Goal: Task Accomplishment & Management: Use online tool/utility

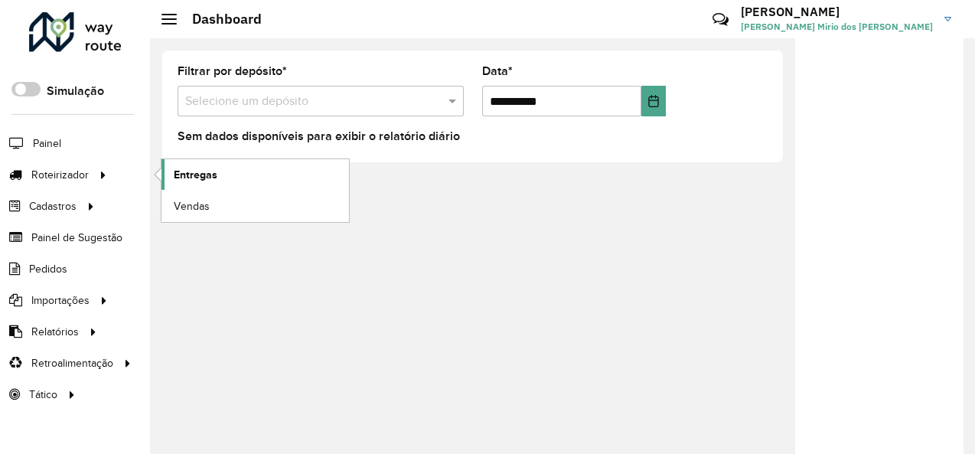
click at [211, 177] on span "Entregas" at bounding box center [196, 175] width 44 height 16
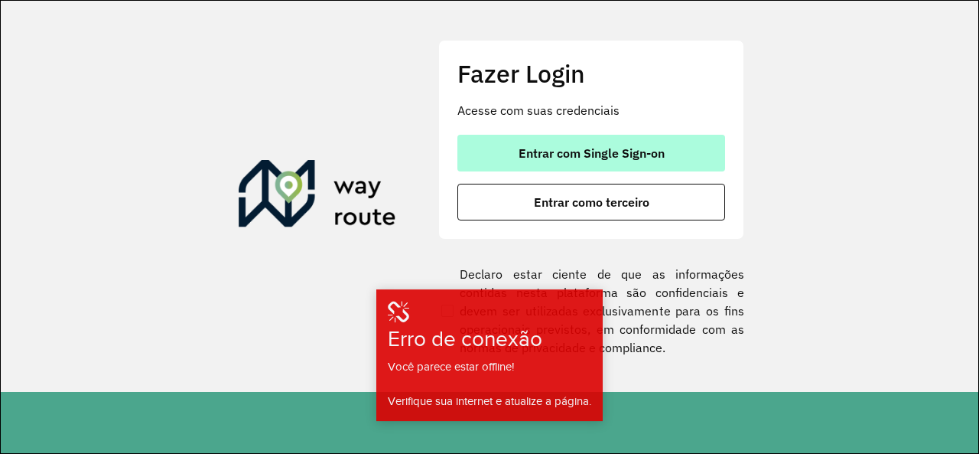
click at [573, 151] on span "Entrar com Single Sign-on" at bounding box center [592, 153] width 146 height 12
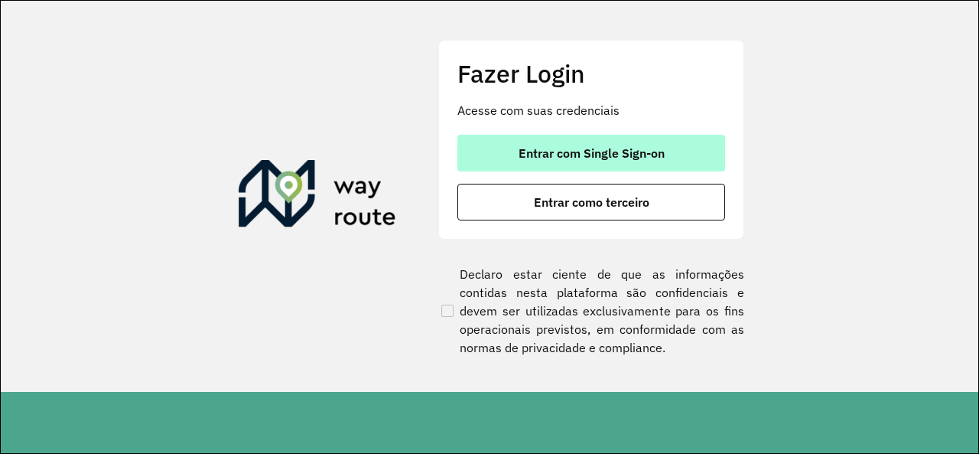
click at [564, 155] on span "Entrar com Single Sign-on" at bounding box center [592, 153] width 146 height 12
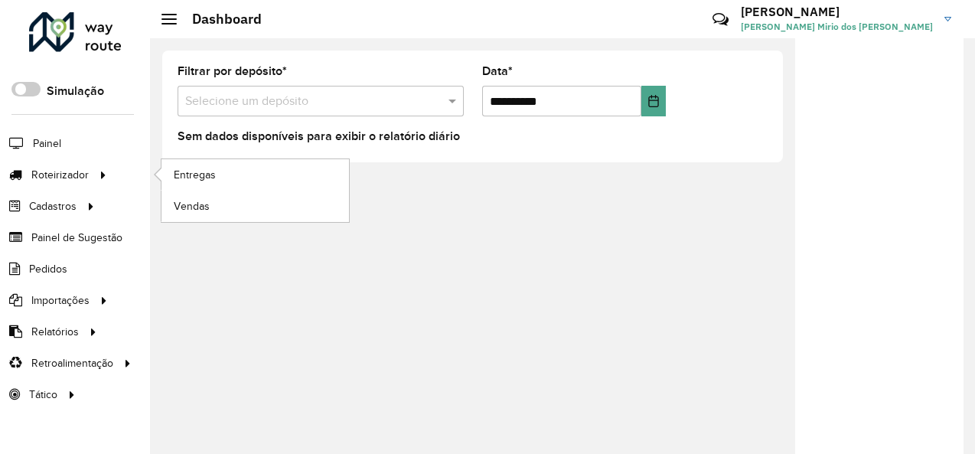
click at [161, 173] on li "Entregas" at bounding box center [255, 174] width 188 height 31
click at [197, 175] on span "Entregas" at bounding box center [196, 175] width 44 height 16
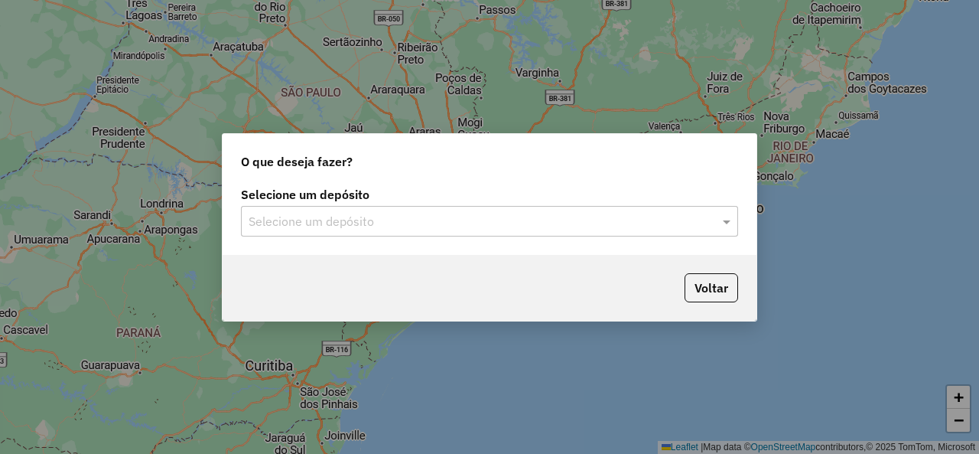
click at [363, 221] on input "text" at bounding box center [474, 222] width 451 height 18
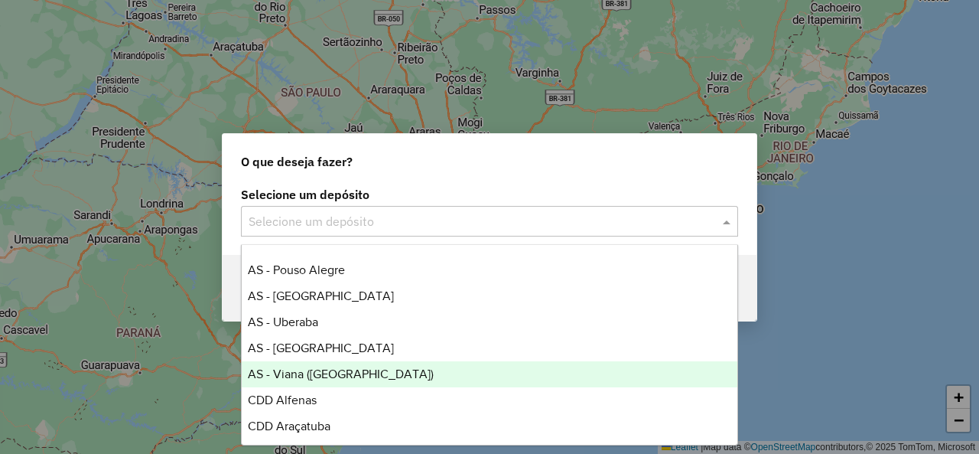
scroll to position [306, 0]
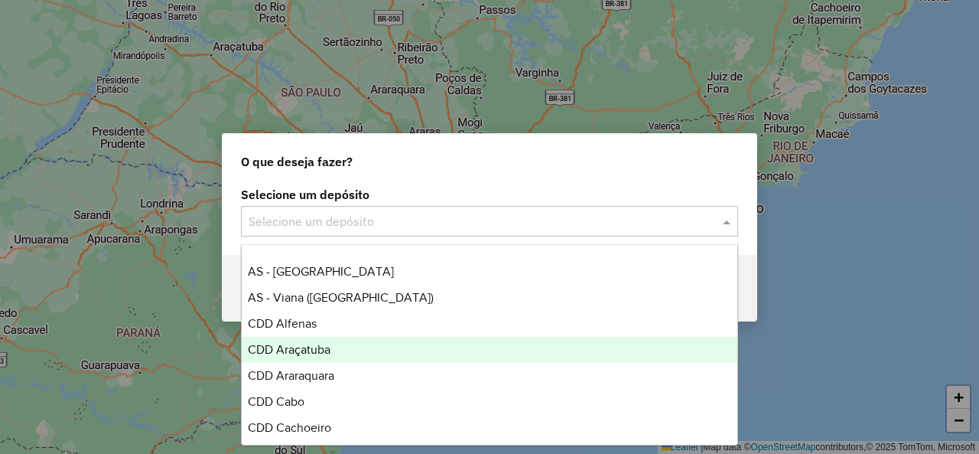
click at [344, 353] on div "CDD Araçatuba" at bounding box center [489, 350] width 495 height 26
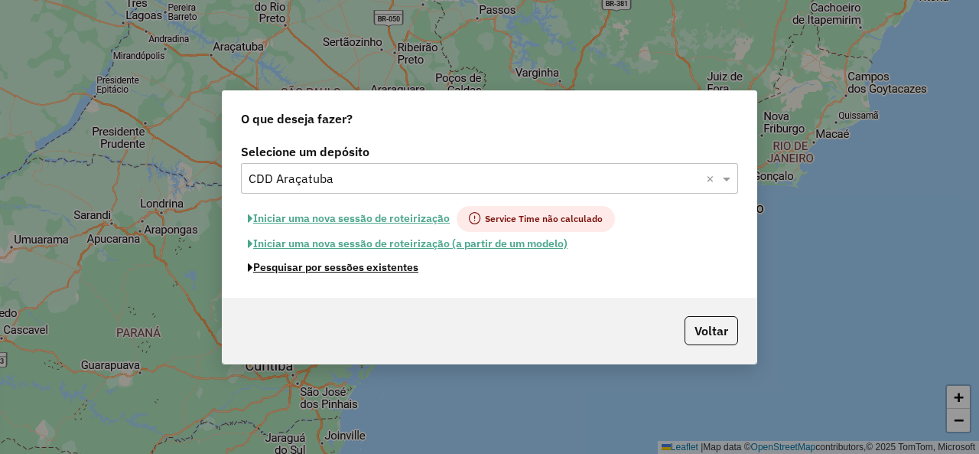
click at [369, 269] on button "Pesquisar por sessões existentes" at bounding box center [333, 267] width 184 height 24
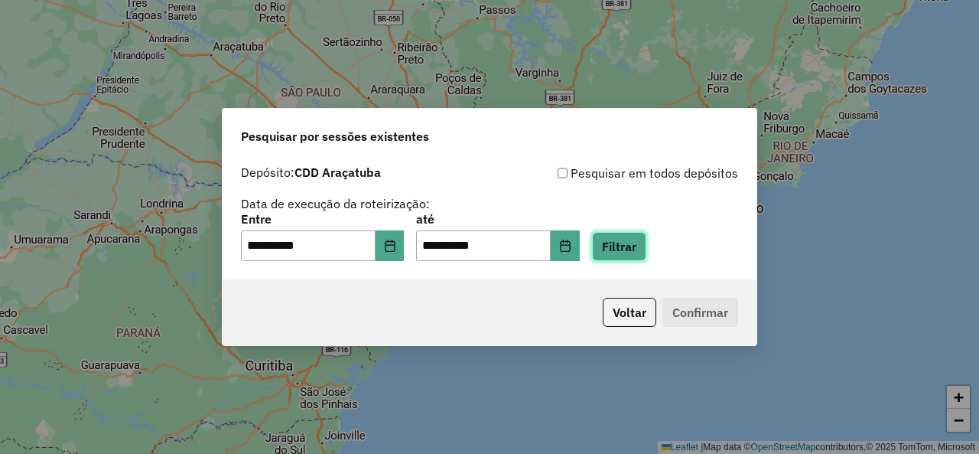
click at [630, 238] on button "Filtrar" at bounding box center [619, 246] width 54 height 29
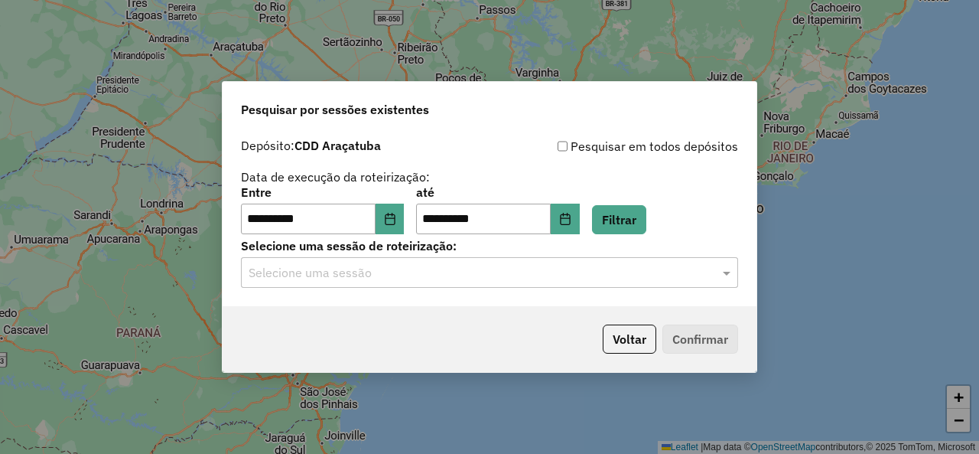
click at [316, 279] on input "text" at bounding box center [474, 273] width 451 height 18
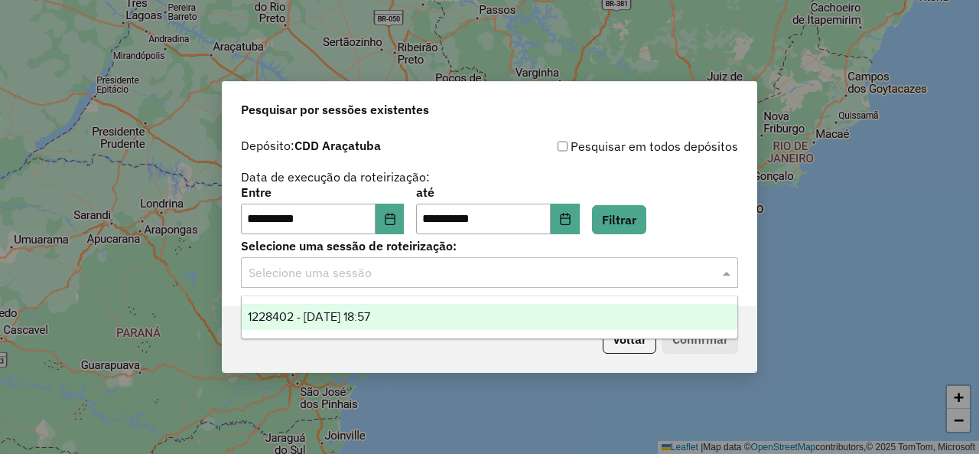
click at [421, 311] on div "1228402 - [DATE] 18:57" at bounding box center [489, 317] width 495 height 26
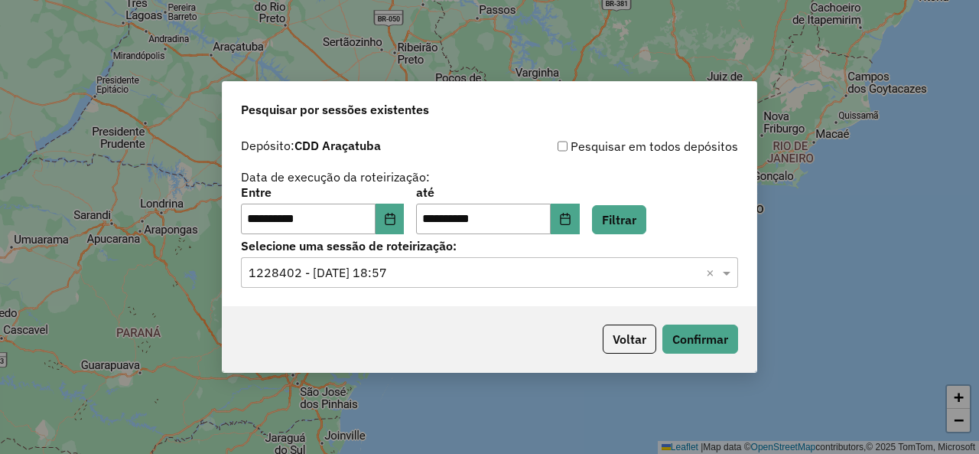
click at [735, 356] on div "Voltar Confirmar" at bounding box center [490, 339] width 534 height 66
click at [718, 342] on button "Confirmar" at bounding box center [700, 338] width 76 height 29
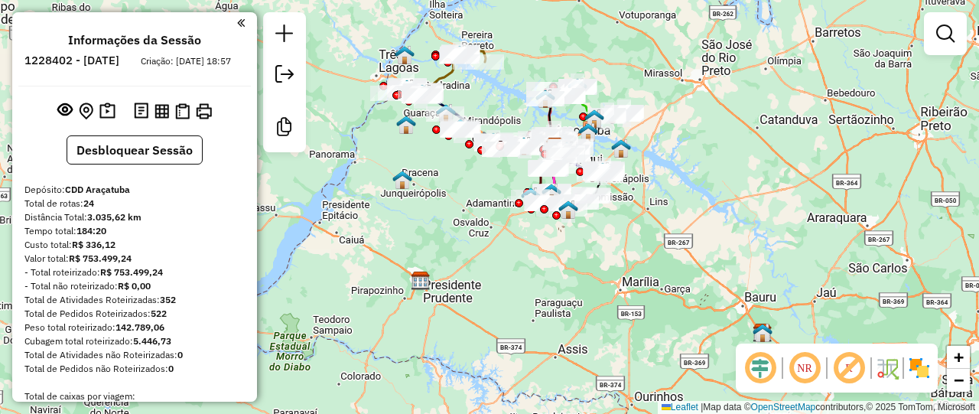
click at [851, 369] on em at bounding box center [849, 368] width 37 height 37
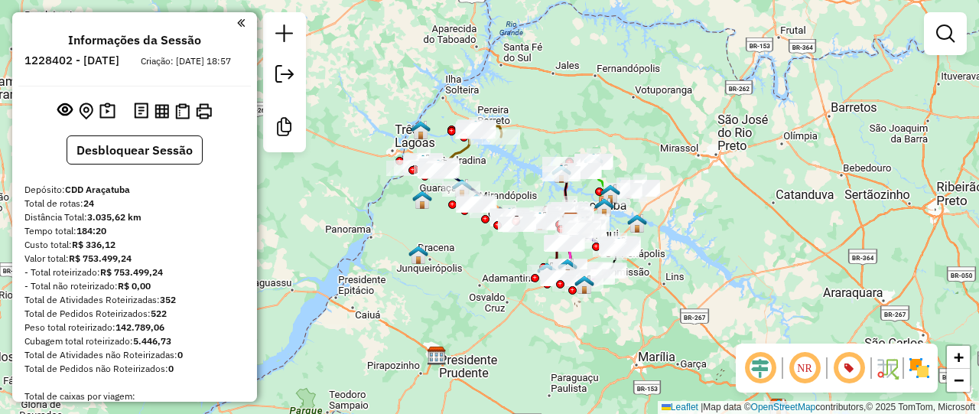
drag, startPoint x: 431, startPoint y: 215, endPoint x: 443, endPoint y: 273, distance: 59.3
click at [443, 273] on div "Janela de atendimento Grade de atendimento Capacidade Transportadoras Veículos …" at bounding box center [489, 207] width 979 height 414
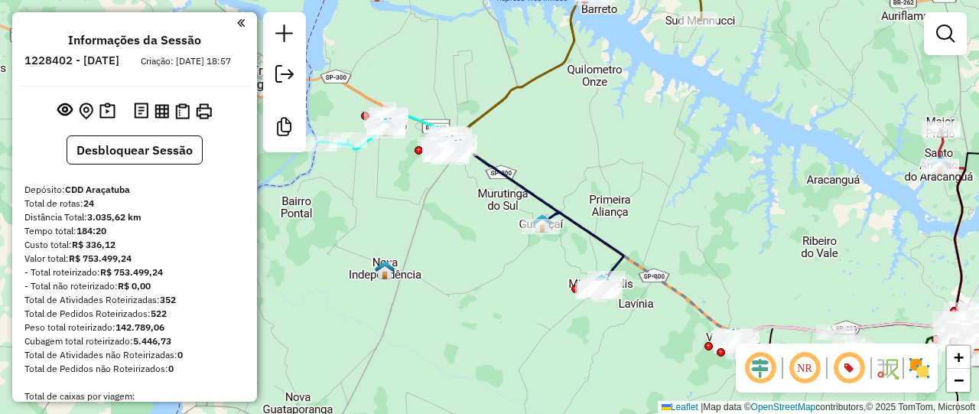
click at [446, 240] on div "Janela de atendimento Grade de atendimento Capacidade Transportadoras Veículos …" at bounding box center [489, 207] width 979 height 414
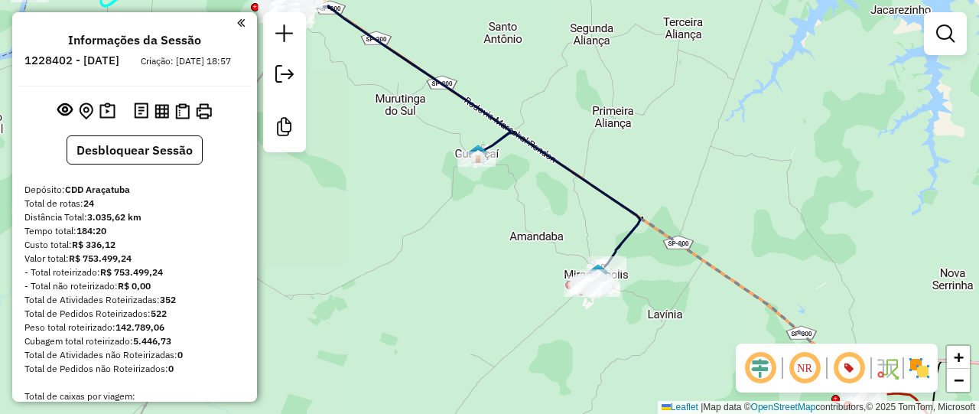
drag, startPoint x: 587, startPoint y: 258, endPoint x: 594, endPoint y: 217, distance: 41.1
click at [594, 217] on div "Janela de atendimento Grade de atendimento Capacidade Transportadoras Veículos …" at bounding box center [489, 207] width 979 height 414
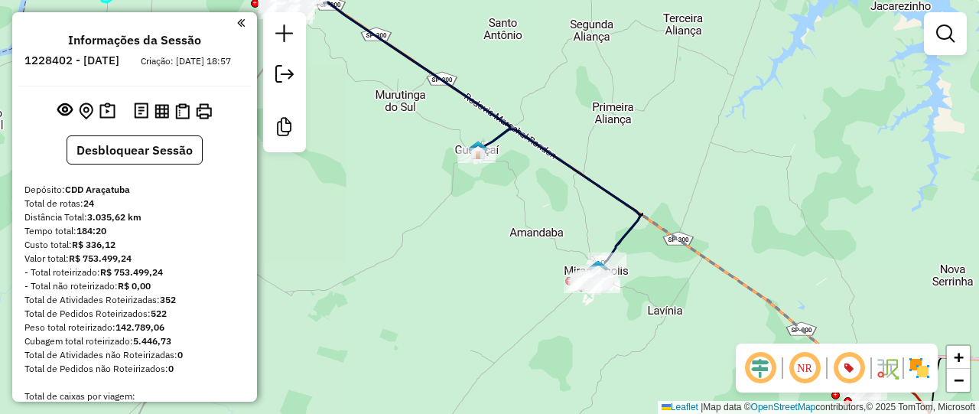
click at [630, 233] on icon at bounding box center [467, 134] width 345 height 306
select select "**********"
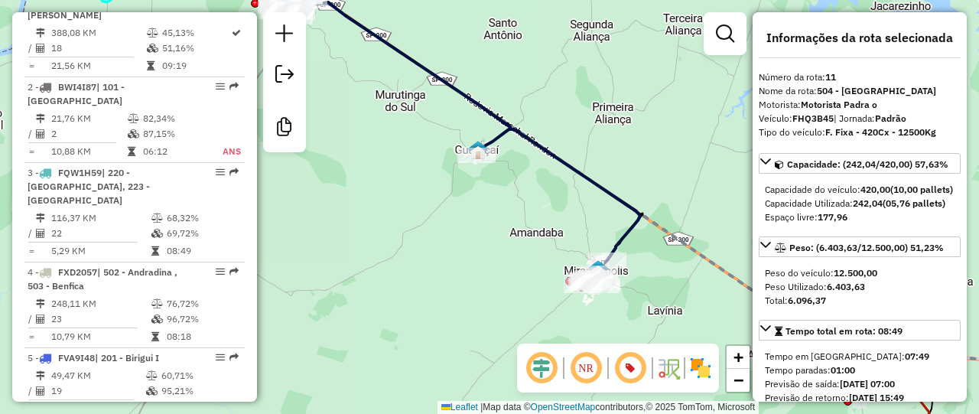
scroll to position [1461, 0]
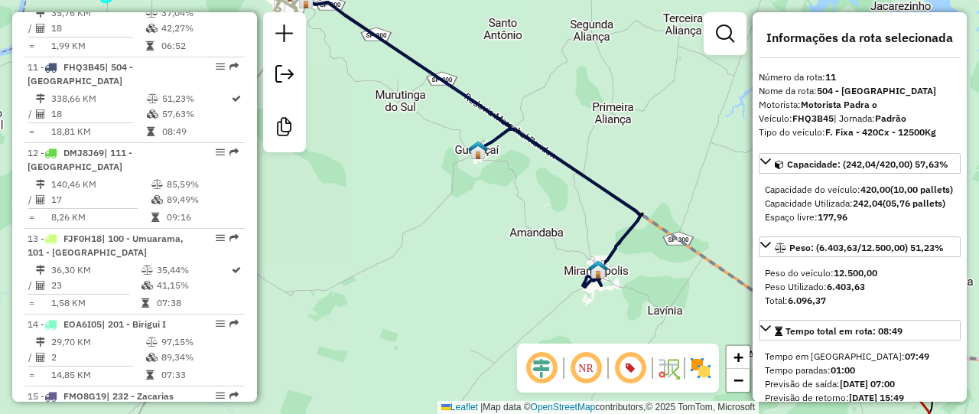
click at [630, 233] on icon at bounding box center [467, 134] width 345 height 306
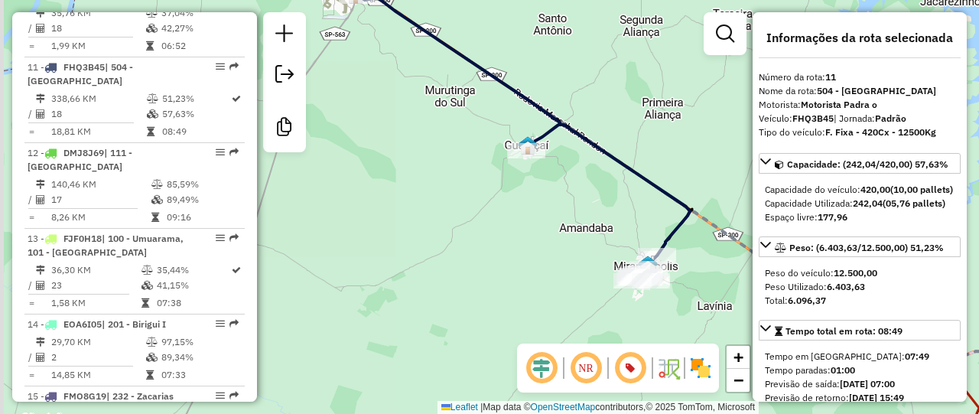
drag, startPoint x: 581, startPoint y: 224, endPoint x: 639, endPoint y: 218, distance: 59.2
click at [639, 218] on div "Janela de atendimento Grade de atendimento Capacidade Transportadoras Veículos …" at bounding box center [489, 207] width 979 height 414
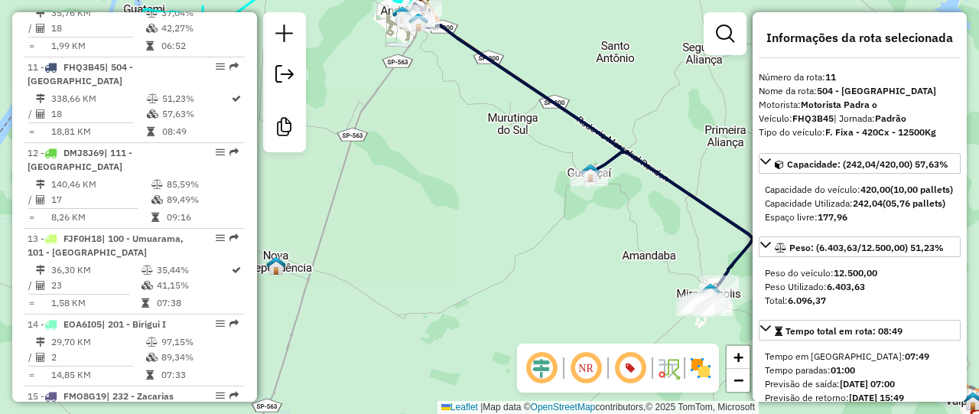
drag, startPoint x: 598, startPoint y: 221, endPoint x: 649, endPoint y: 249, distance: 57.9
click at [649, 249] on div "Janela de atendimento Grade de atendimento Capacidade Transportadoras Veículos …" at bounding box center [489, 207] width 979 height 414
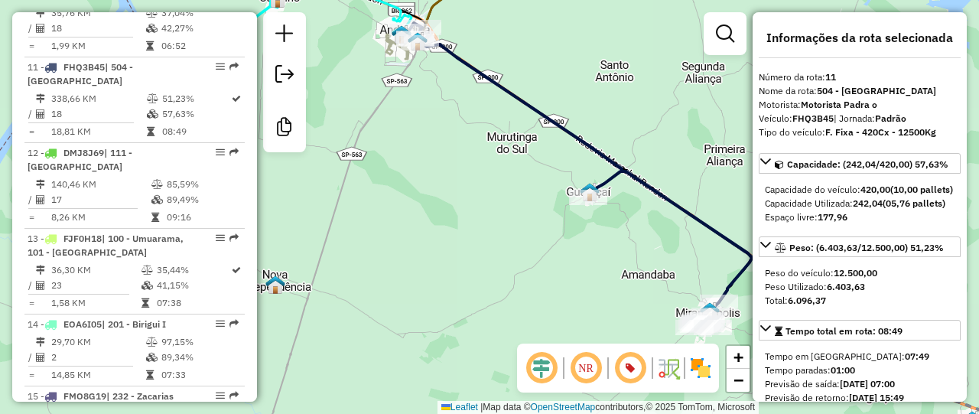
drag, startPoint x: 418, startPoint y: 116, endPoint x: 537, endPoint y: 204, distance: 147.6
click at [535, 211] on div "Janela de atendimento Grade de atendimento Capacidade Transportadoras Veículos …" at bounding box center [489, 207] width 979 height 414
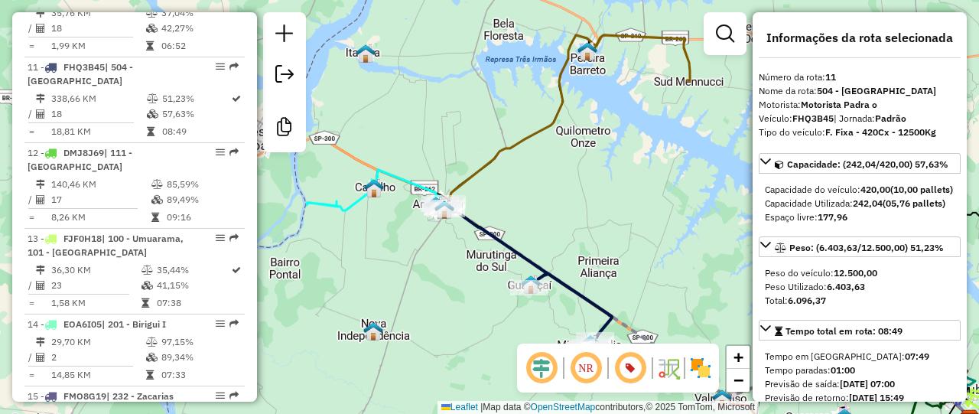
drag, startPoint x: 597, startPoint y: 190, endPoint x: 519, endPoint y: 209, distance: 79.4
click at [519, 209] on div "Janela de atendimento Grade de atendimento Capacidade Transportadoras Veículos …" at bounding box center [489, 207] width 979 height 414
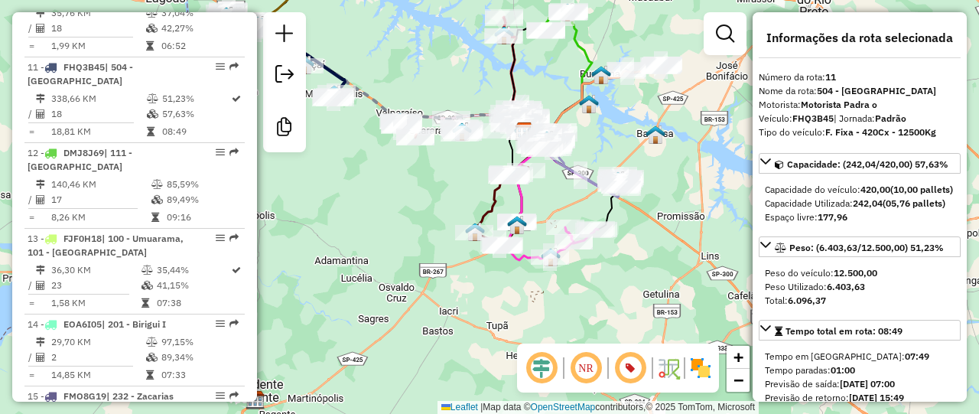
drag, startPoint x: 522, startPoint y: 320, endPoint x: 330, endPoint y: 203, distance: 224.2
click at [330, 203] on div "Janela de atendimento Grade de atendimento Capacidade Transportadoras Veículos …" at bounding box center [489, 207] width 979 height 414
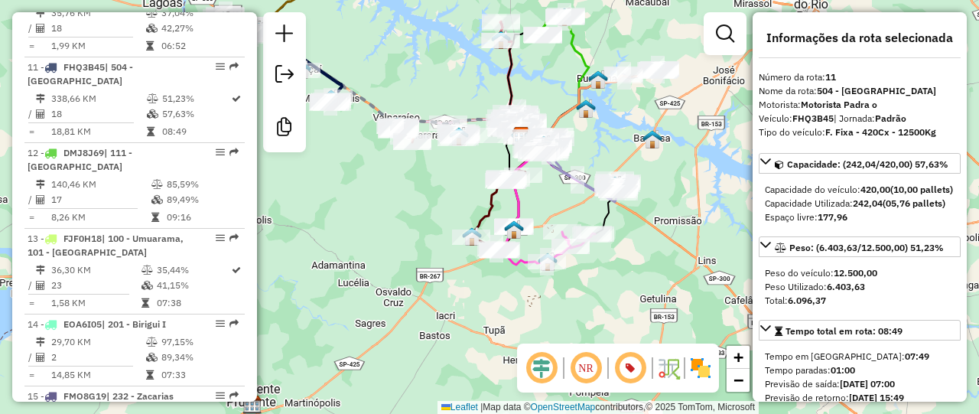
drag, startPoint x: 665, startPoint y: 108, endPoint x: 642, endPoint y: 173, distance: 69.2
click at [642, 173] on div "Janela de atendimento Grade de atendimento Capacidade Transportadoras Veículos …" at bounding box center [489, 207] width 979 height 414
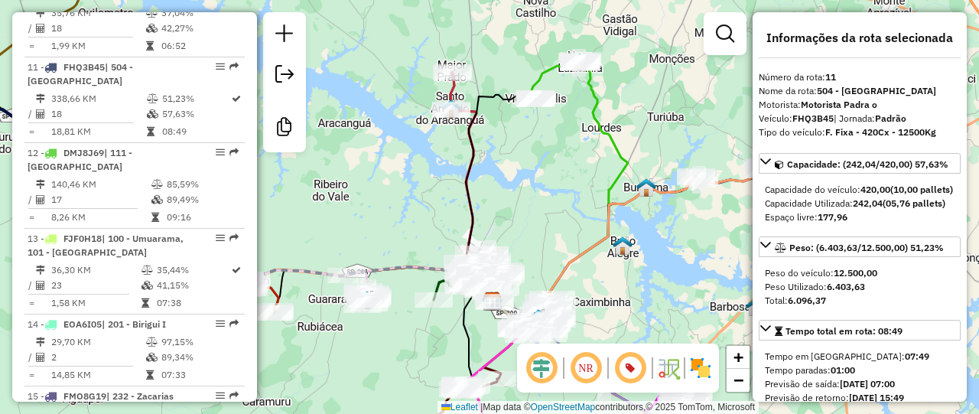
drag, startPoint x: 499, startPoint y: 174, endPoint x: 559, endPoint y: 164, distance: 61.1
click at [559, 164] on div "Janela de atendimento Grade de atendimento Capacidade Transportadoras Veículos …" at bounding box center [489, 207] width 979 height 414
click at [604, 111] on div "Janela de atendimento Grade de atendimento Capacidade Transportadoras Veículos …" at bounding box center [489, 207] width 979 height 414
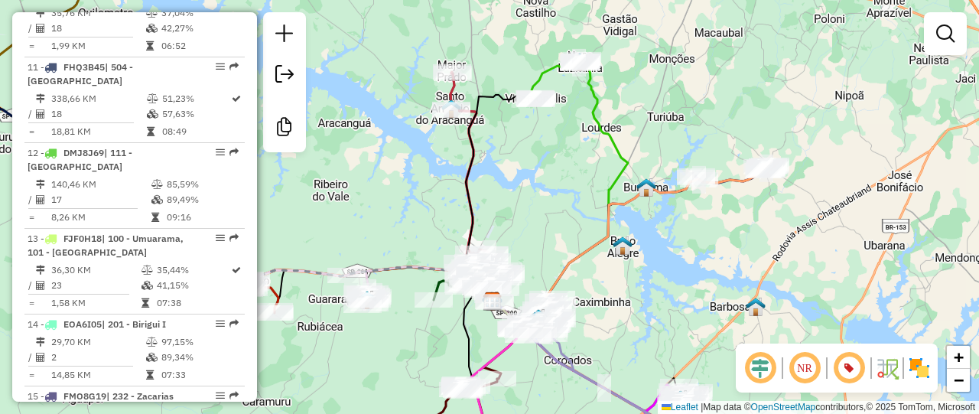
click at [592, 112] on icon at bounding box center [560, 194] width 135 height 265
select select "**********"
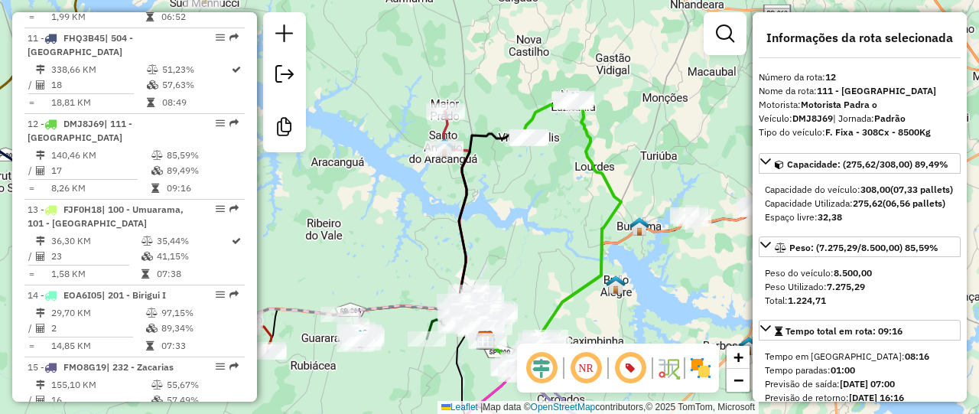
click at [581, 155] on icon at bounding box center [553, 233] width 135 height 265
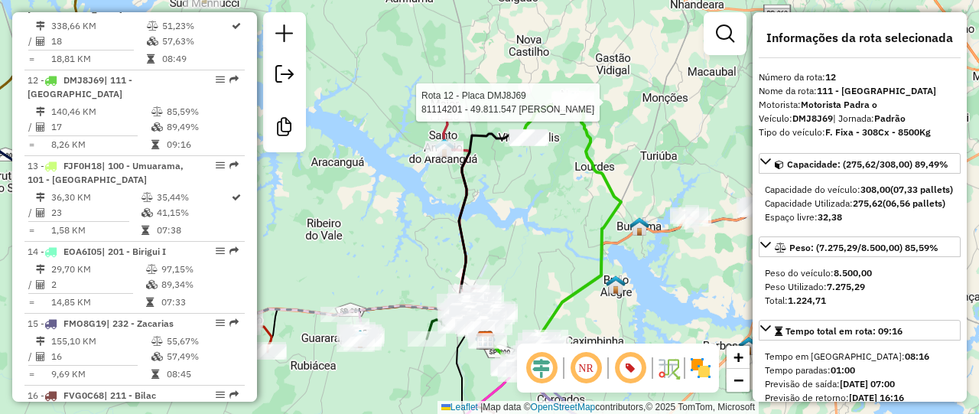
scroll to position [1547, 0]
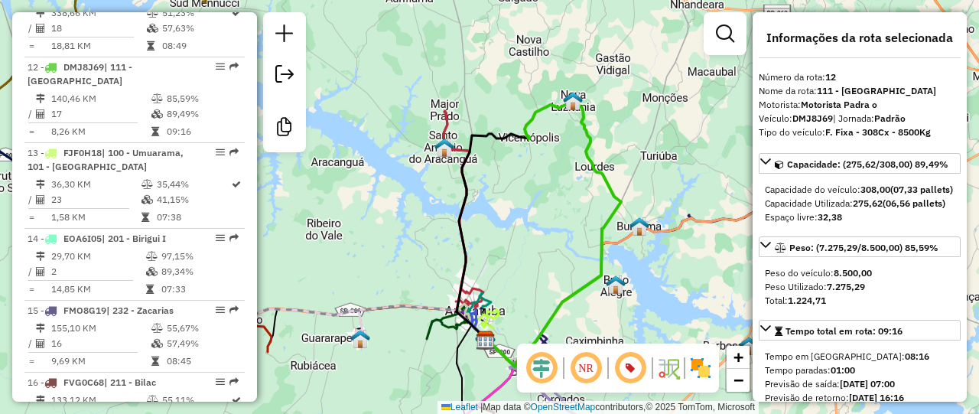
click at [587, 117] on icon at bounding box center [553, 233] width 135 height 265
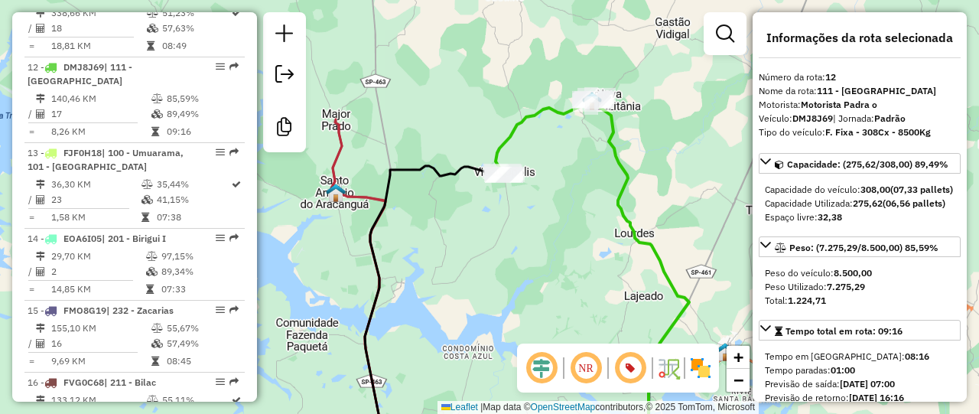
drag, startPoint x: 576, startPoint y: 196, endPoint x: 627, endPoint y: 164, distance: 60.5
click at [627, 164] on div "Janela de atendimento Grade de atendimento Capacidade Transportadoras Veículos …" at bounding box center [489, 207] width 979 height 414
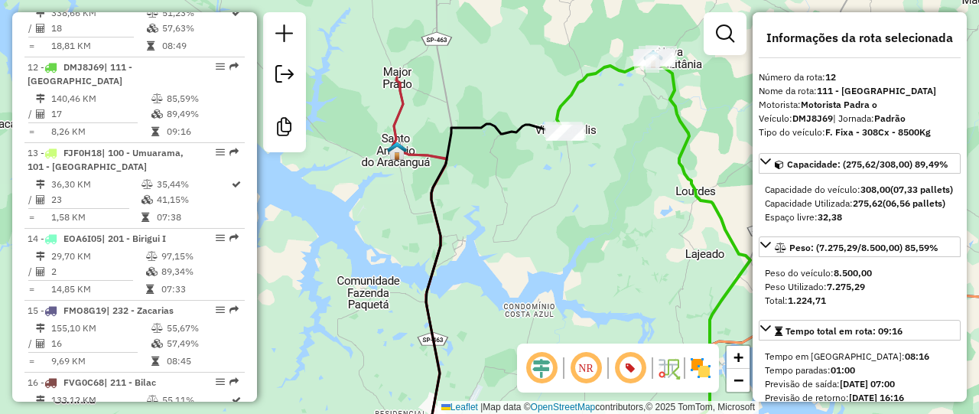
click at [395, 94] on icon at bounding box center [433, 266] width 82 height 378
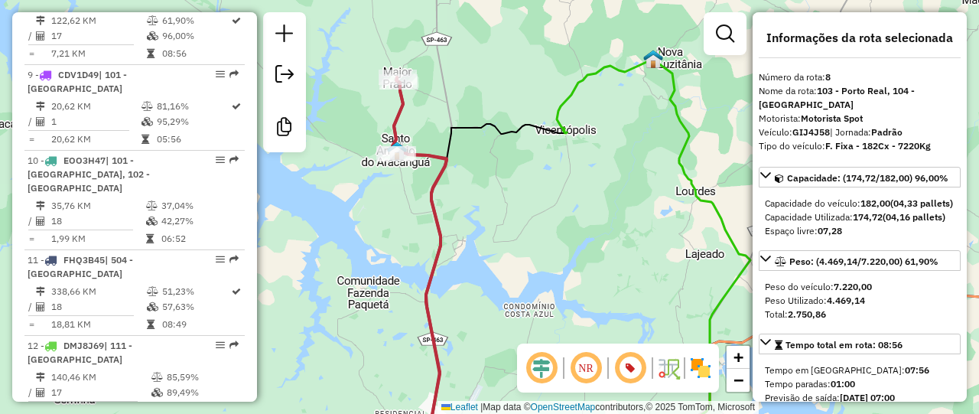
scroll to position [1219, 0]
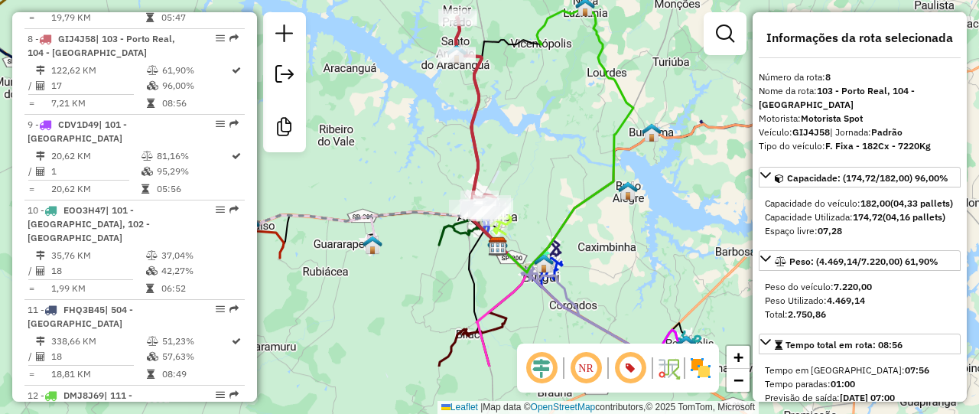
drag, startPoint x: 512, startPoint y: 213, endPoint x: 525, endPoint y: 88, distance: 126.1
click at [525, 88] on div "Janela de atendimento Grade de atendimento Capacidade Transportadoras Veículos …" at bounding box center [489, 207] width 979 height 414
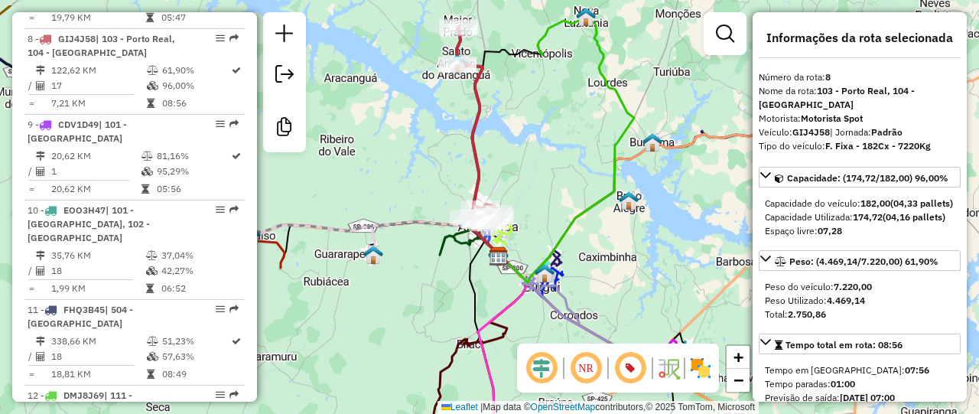
drag, startPoint x: 525, startPoint y: 116, endPoint x: 475, endPoint y: 192, distance: 91.2
click at [519, 164] on div "Janela de atendimento Grade de atendimento Capacidade Transportadoras Veículos …" at bounding box center [489, 207] width 979 height 414
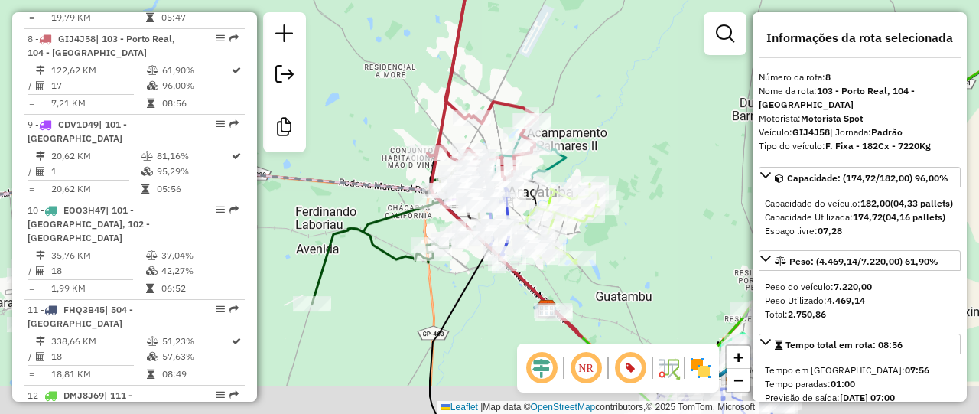
drag, startPoint x: 627, startPoint y: 166, endPoint x: 627, endPoint y: 76, distance: 90.3
click at [627, 76] on div "Janela de atendimento Grade de atendimento Capacidade Transportadoras Veículos …" at bounding box center [489, 207] width 979 height 414
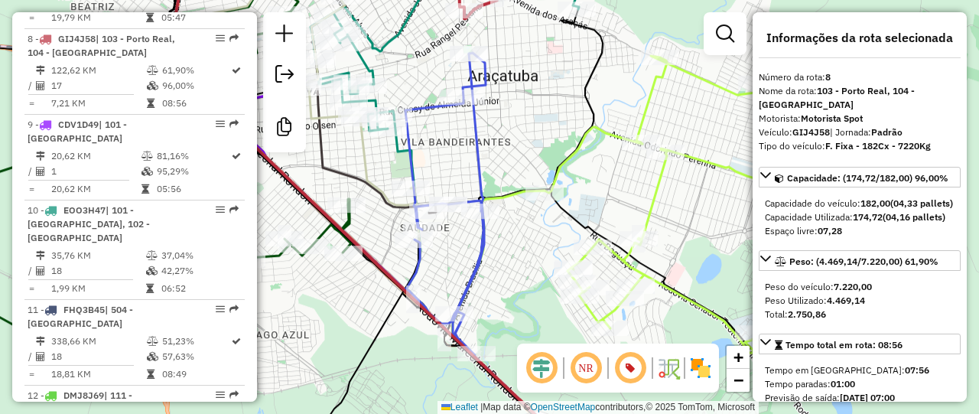
click at [471, 148] on icon at bounding box center [515, 255] width 125 height 402
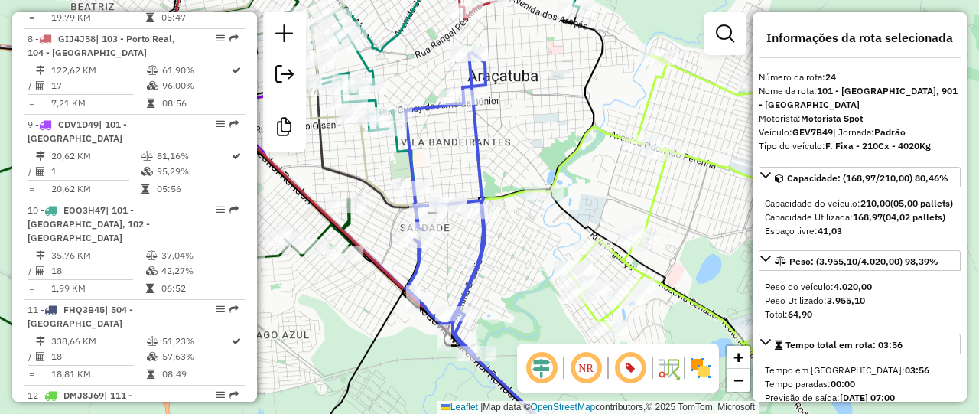
scroll to position [2211, 0]
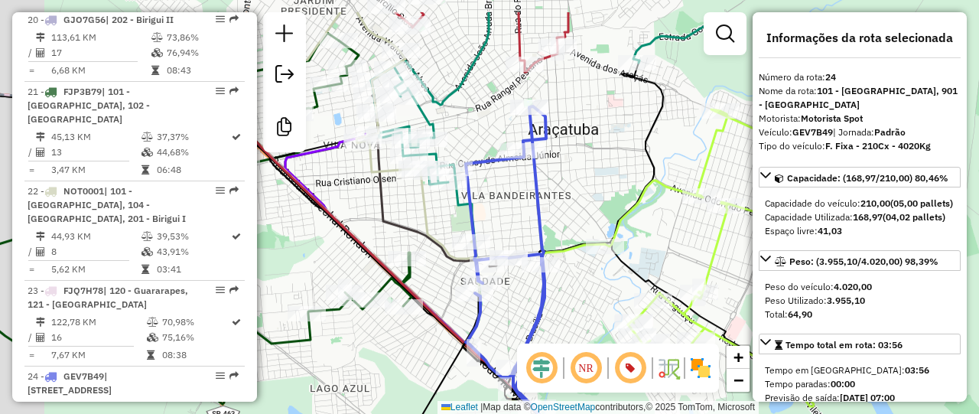
drag, startPoint x: 506, startPoint y: 134, endPoint x: 566, endPoint y: 187, distance: 80.2
click at [566, 187] on div "Janela de atendimento Grade de atendimento Capacidade Transportadoras Veículos …" at bounding box center [489, 207] width 979 height 414
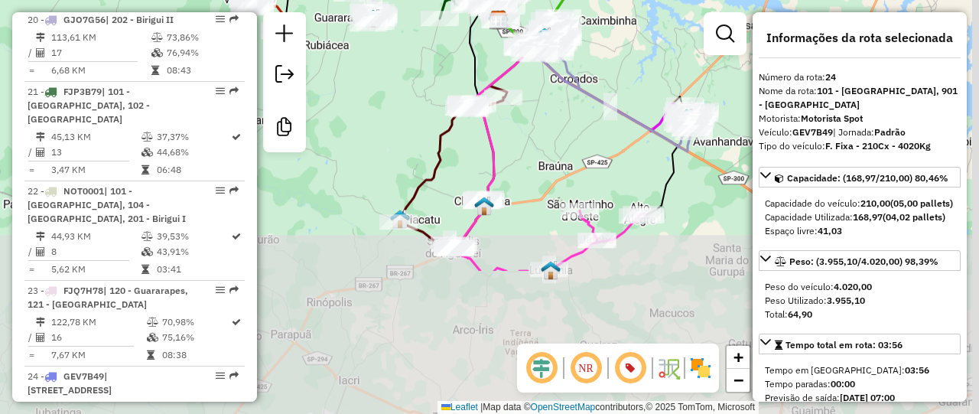
drag, startPoint x: 483, startPoint y: 250, endPoint x: 415, endPoint y: 89, distance: 174.8
click at [415, 89] on div "Janela de atendimento Grade de atendimento Capacidade Transportadoras Veículos …" at bounding box center [489, 207] width 979 height 414
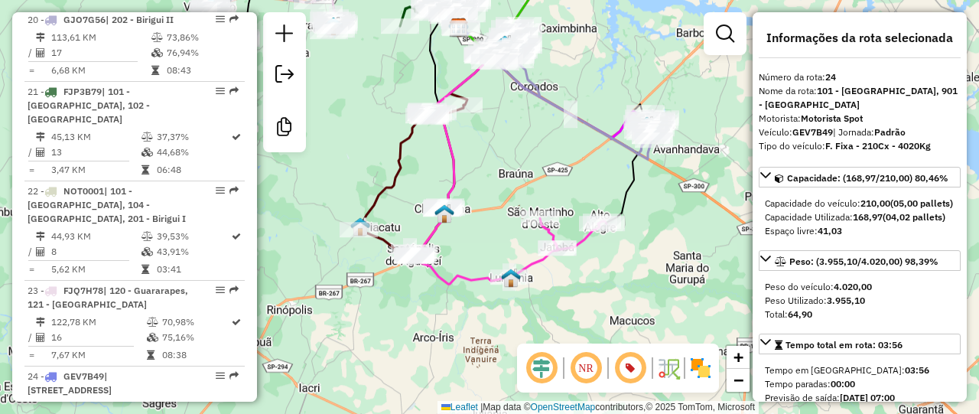
click at [615, 275] on div "Janela de atendimento Grade de atendimento Capacidade Transportadoras Veículos …" at bounding box center [489, 207] width 979 height 414
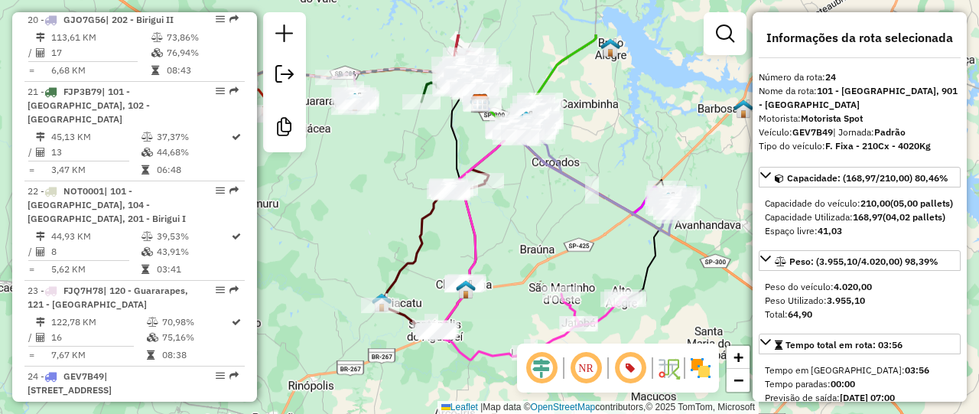
drag, startPoint x: 688, startPoint y: 272, endPoint x: 719, endPoint y: 346, distance: 79.8
click at [719, 346] on div "Janela de atendimento Grade de atendimento Capacidade Transportadoras Veículos …" at bounding box center [489, 207] width 979 height 414
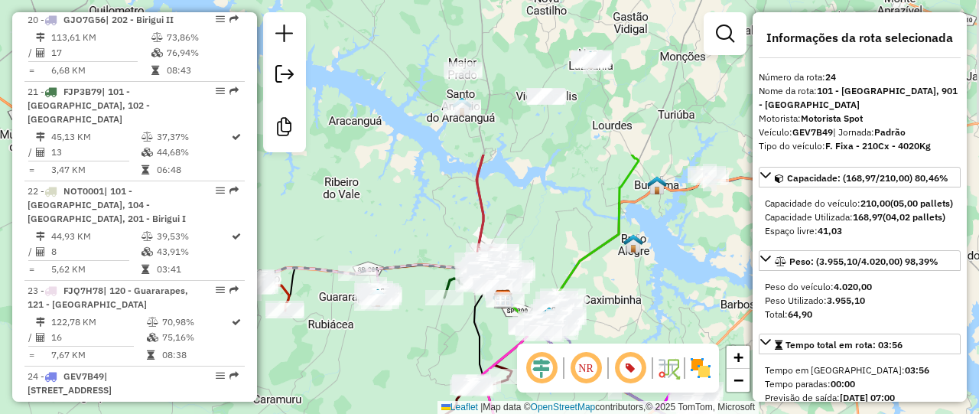
drag, startPoint x: 665, startPoint y: 109, endPoint x: 688, endPoint y: 305, distance: 197.2
click at [688, 305] on div "Janela de atendimento Grade de atendimento Capacidade Transportadoras Veículos …" at bounding box center [489, 207] width 979 height 414
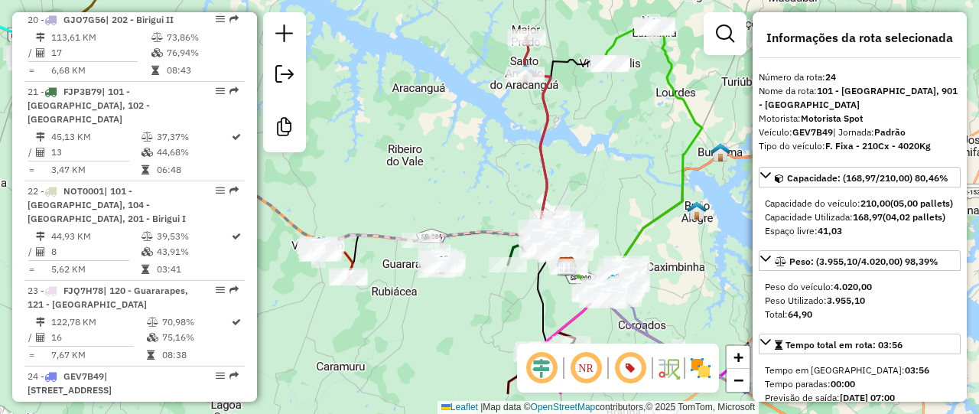
drag, startPoint x: 578, startPoint y: 198, endPoint x: 587, endPoint y: 137, distance: 62.0
click at [587, 137] on div "Janela de atendimento Grade de atendimento Capacidade Transportadoras Veículos …" at bounding box center [489, 207] width 979 height 414
click at [505, 143] on div "Janela de atendimento Grade de atendimento Capacidade Transportadoras Veículos …" at bounding box center [489, 207] width 979 height 414
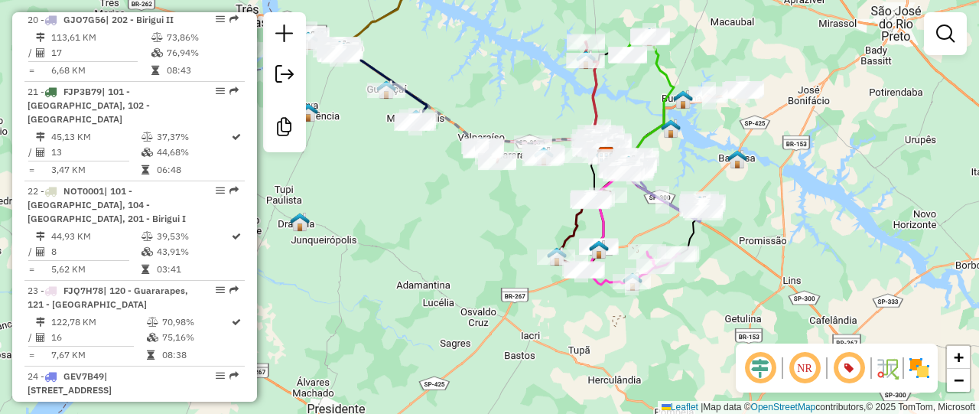
drag, startPoint x: 698, startPoint y: 206, endPoint x: 731, endPoint y: 164, distance: 52.8
click at [731, 164] on img at bounding box center [737, 159] width 20 height 20
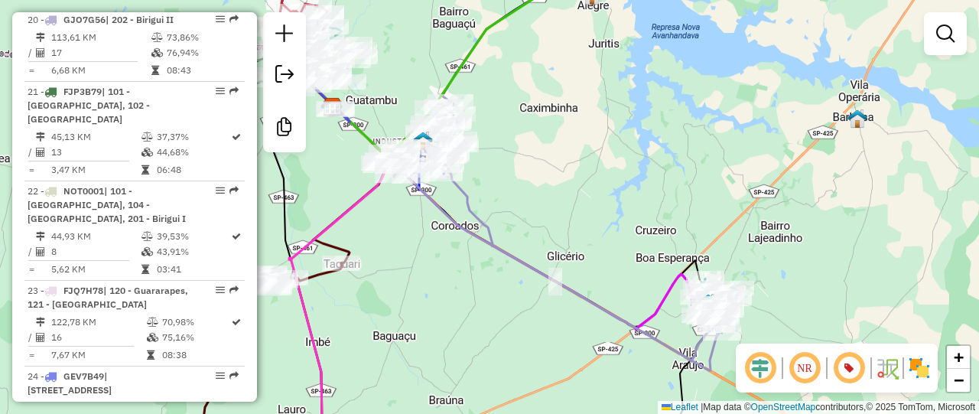
click at [656, 304] on icon at bounding box center [520, 219] width 375 height 222
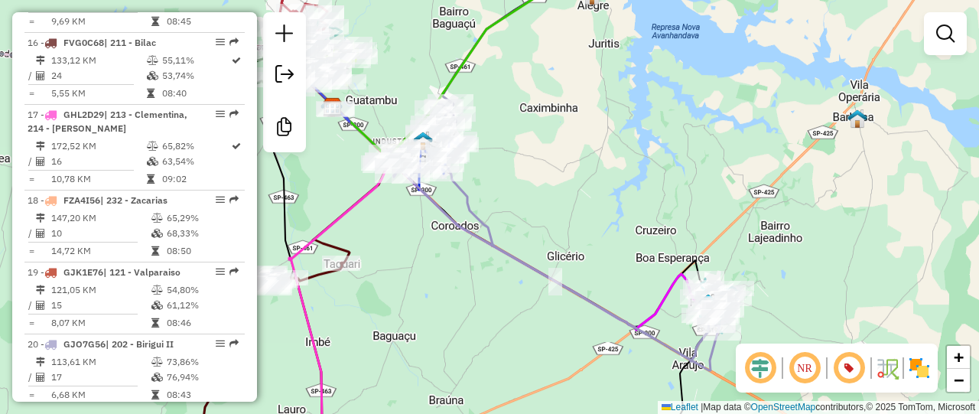
select select "**********"
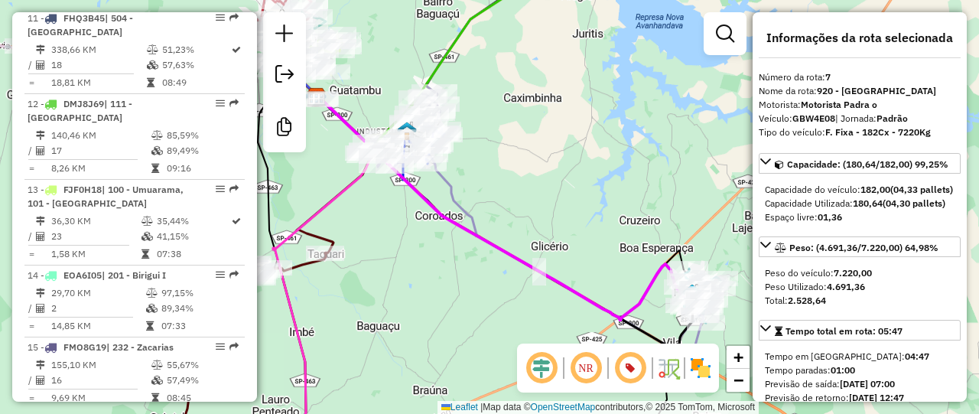
scroll to position [1134, 0]
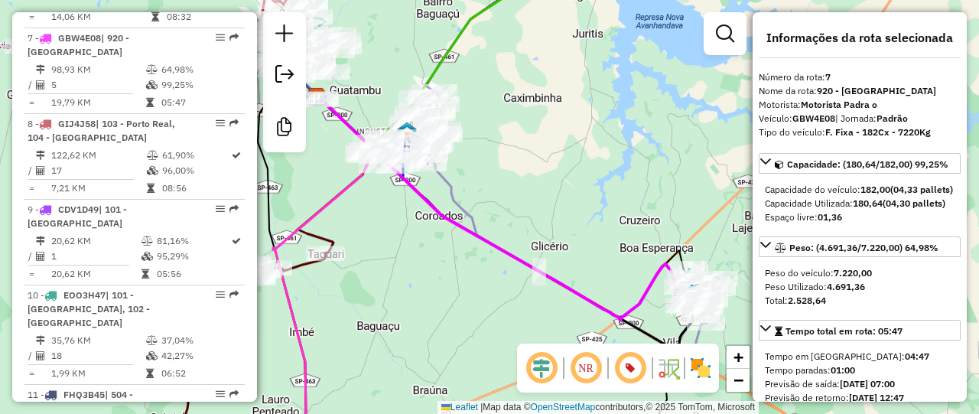
drag, startPoint x: 633, startPoint y: 278, endPoint x: 606, endPoint y: 260, distance: 32.5
click at [606, 260] on div "Janela de atendimento Grade de atendimento Capacidade Transportadoras Veículos …" at bounding box center [489, 207] width 979 height 414
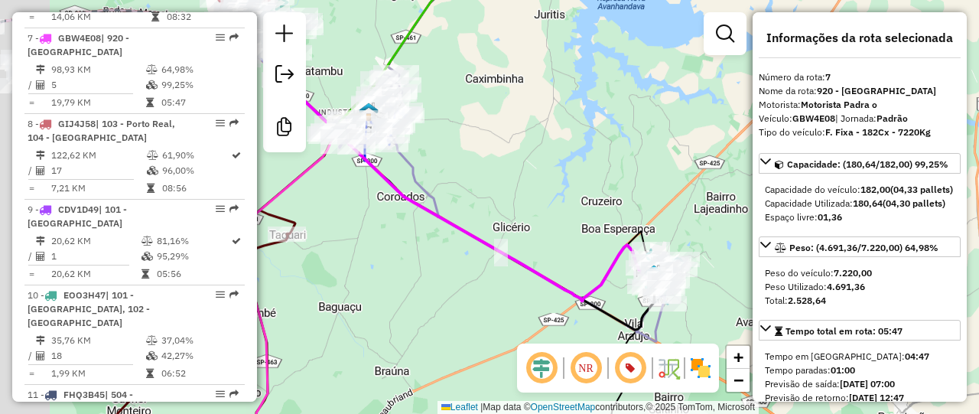
drag, startPoint x: 438, startPoint y: 164, endPoint x: 521, endPoint y: 203, distance: 92.1
click at [521, 205] on div "Janela de atendimento Grade de atendimento Capacidade Transportadoras Veículos …" at bounding box center [489, 207] width 979 height 414
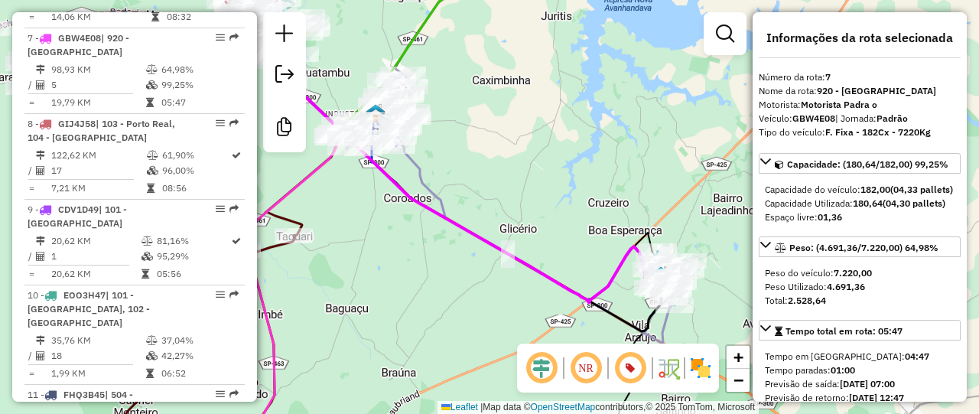
click at [597, 175] on div "Janela de atendimento Grade de atendimento Capacidade Transportadoras Veículos …" at bounding box center [489, 207] width 979 height 414
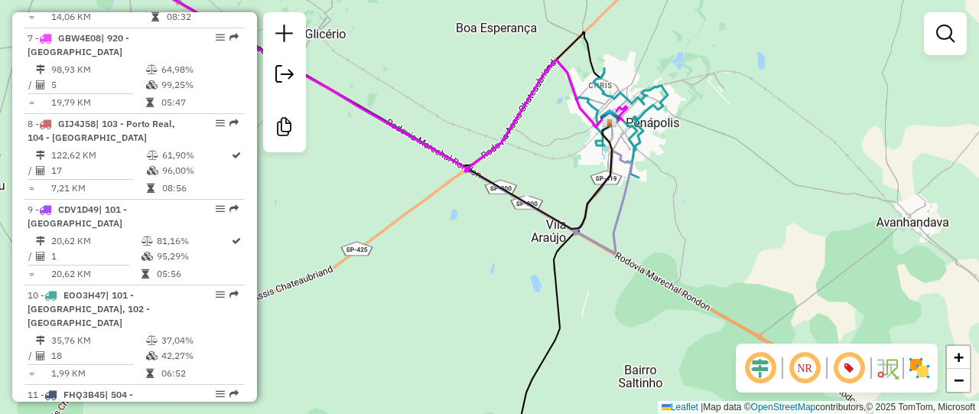
click at [668, 102] on icon at bounding box center [630, 122] width 76 height 109
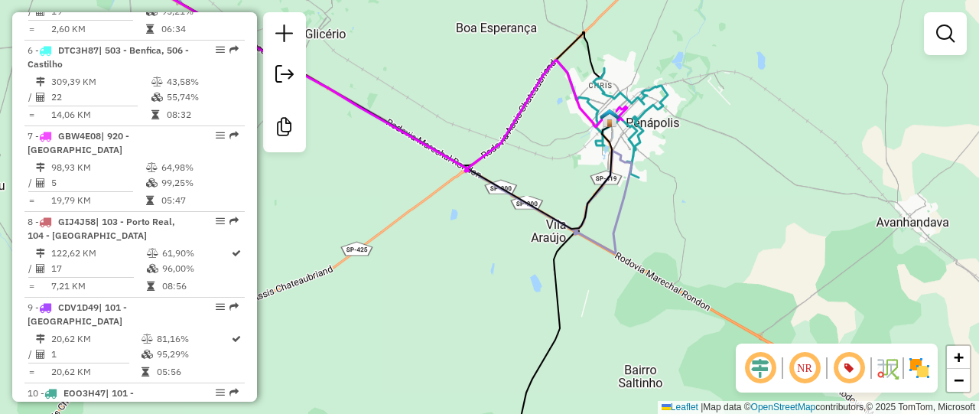
select select "**********"
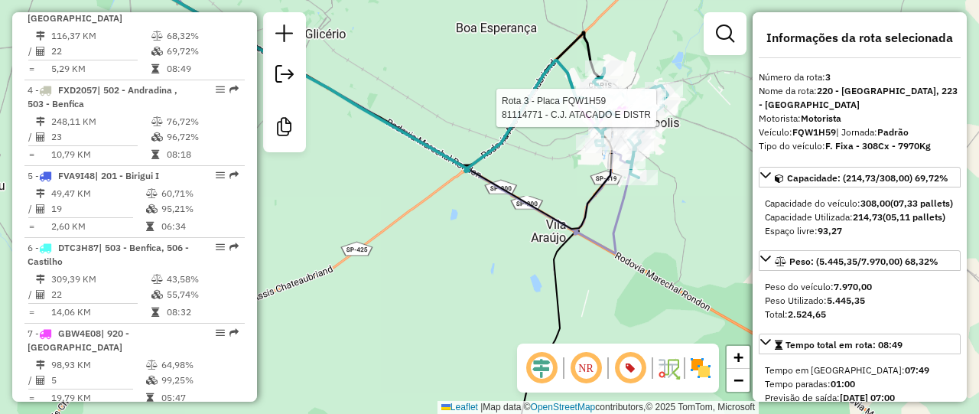
scroll to position [805, 0]
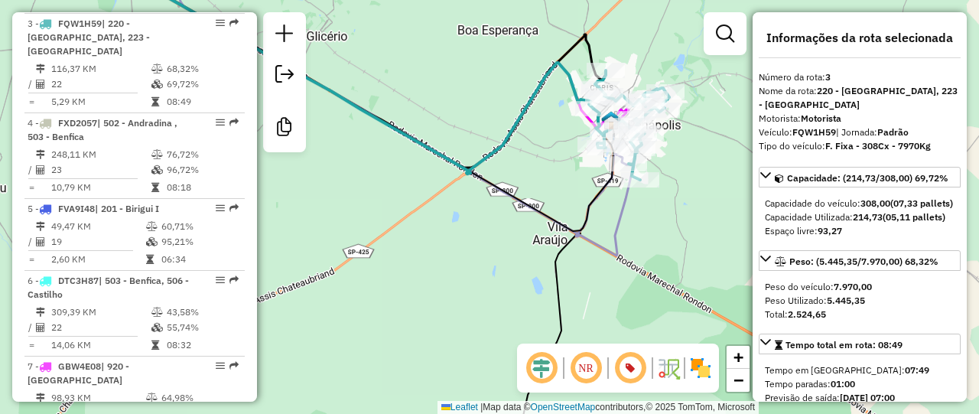
drag, startPoint x: 688, startPoint y: 119, endPoint x: 690, endPoint y: 160, distance: 41.3
click at [690, 160] on div "Rota 3 - Placa FQW1H59 81114771 - C.J. ATACADO E DISTR Janela de atendimento Gr…" at bounding box center [489, 207] width 979 height 414
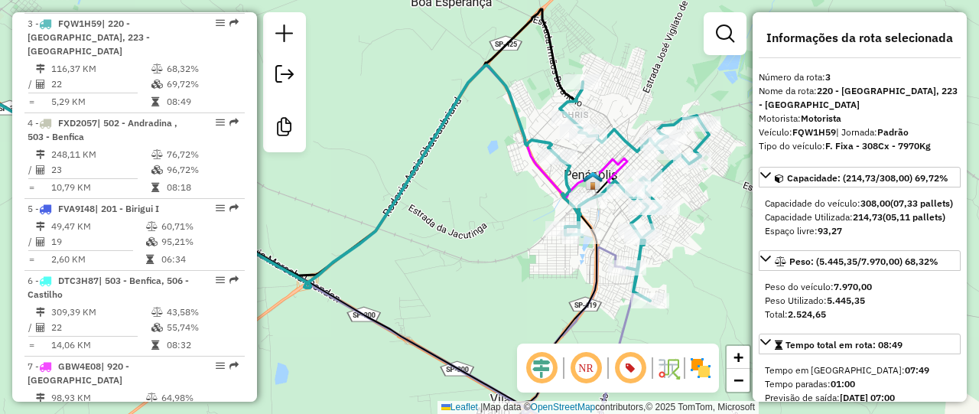
click at [627, 163] on icon at bounding box center [607, 171] width 40 height 27
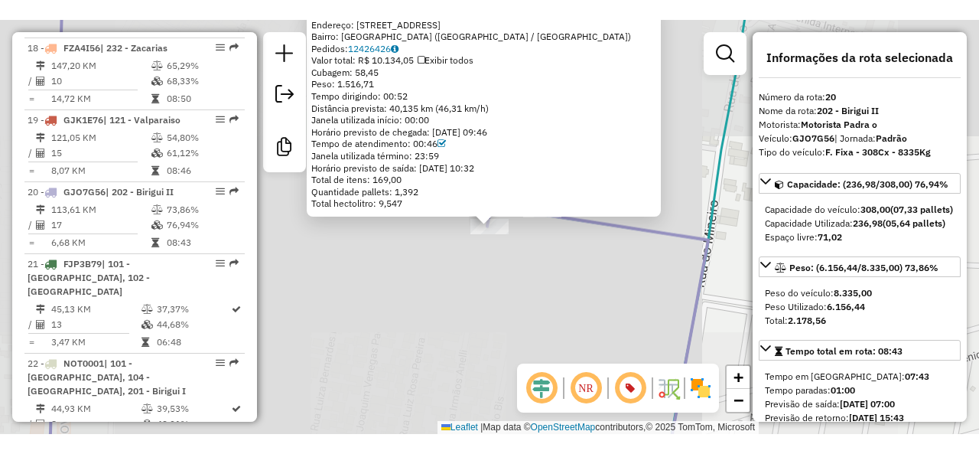
scroll to position [2161, 0]
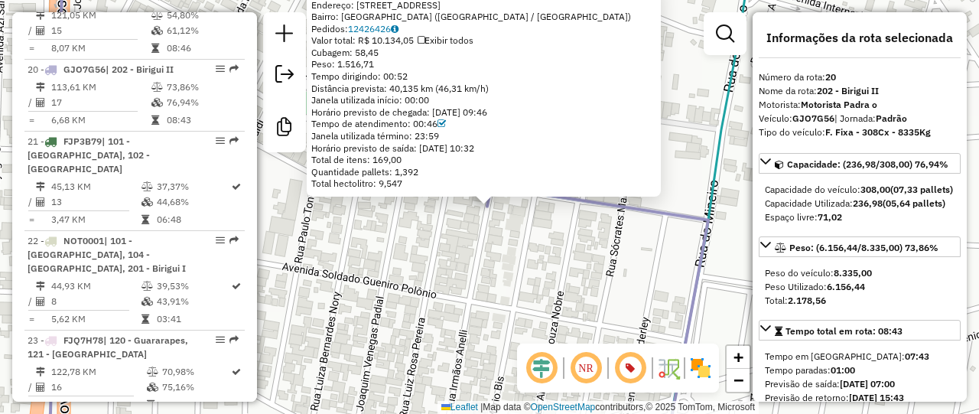
click at [624, 213] on icon at bounding box center [378, 207] width 662 height 496
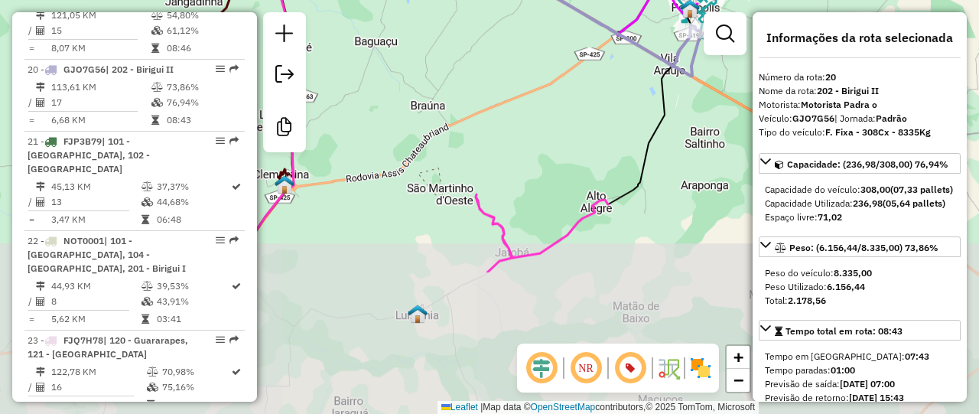
drag, startPoint x: 514, startPoint y: 262, endPoint x: 584, endPoint y: 96, distance: 181.0
click at [584, 96] on div "Janela de atendimento Grade de atendimento Capacidade Transportadoras Veículos …" at bounding box center [489, 207] width 979 height 414
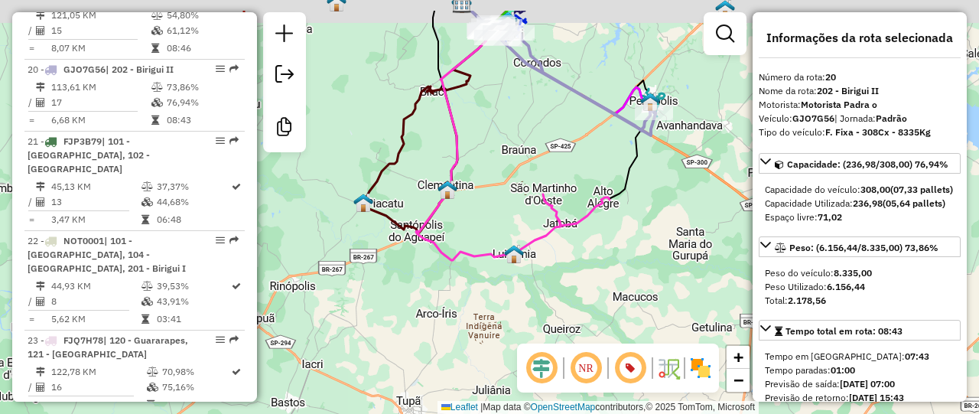
click at [612, 253] on div "Janela de atendimento Grade de atendimento Capacidade Transportadoras Veículos …" at bounding box center [489, 207] width 979 height 414
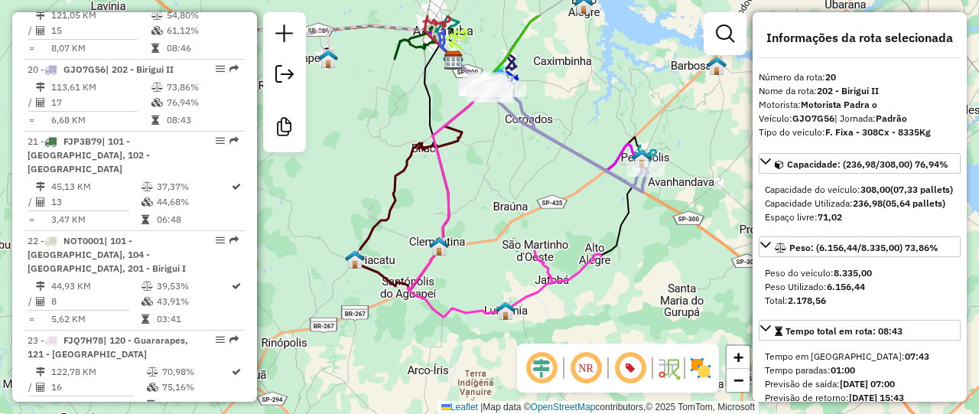
click at [509, 253] on div "Janela de atendimento Grade de atendimento Capacidade Transportadoras Veículos …" at bounding box center [489, 207] width 979 height 414
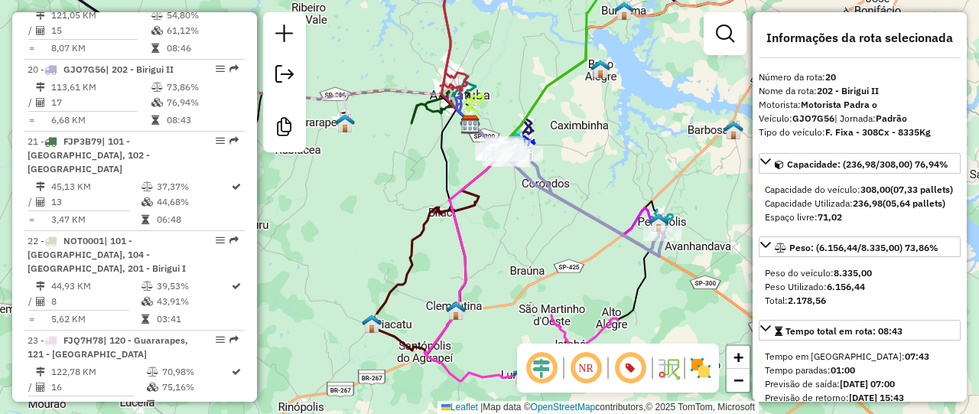
drag, startPoint x: 561, startPoint y: 213, endPoint x: 561, endPoint y: 225, distance: 12.3
click at [561, 225] on div "Janela de atendimento Grade de atendimento Capacidade Transportadoras Veículos …" at bounding box center [489, 207] width 979 height 414
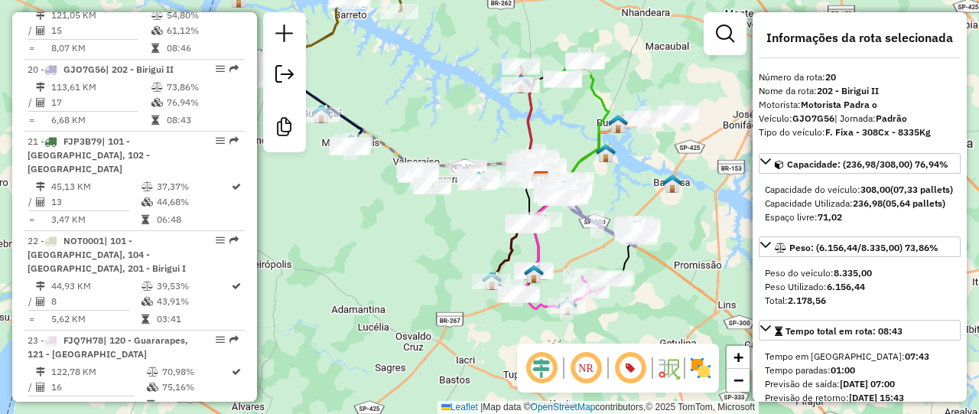
drag, startPoint x: 415, startPoint y: 223, endPoint x: 463, endPoint y: 246, distance: 52.7
click at [463, 246] on div "Janela de atendimento Grade de atendimento Capacidade Transportadoras Veículos …" at bounding box center [489, 207] width 979 height 414
